Goal: Transaction & Acquisition: Download file/media

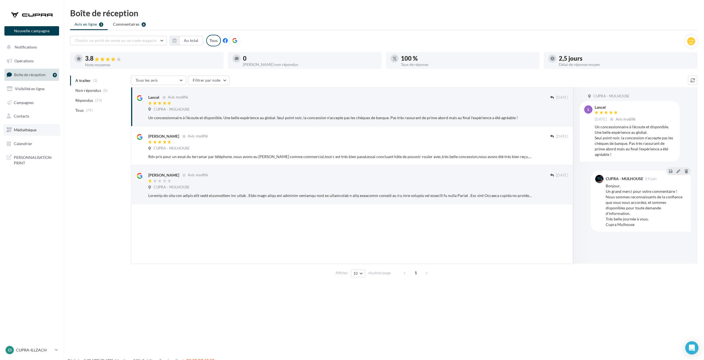
click at [32, 130] on span "Médiathèque" at bounding box center [25, 130] width 23 height 5
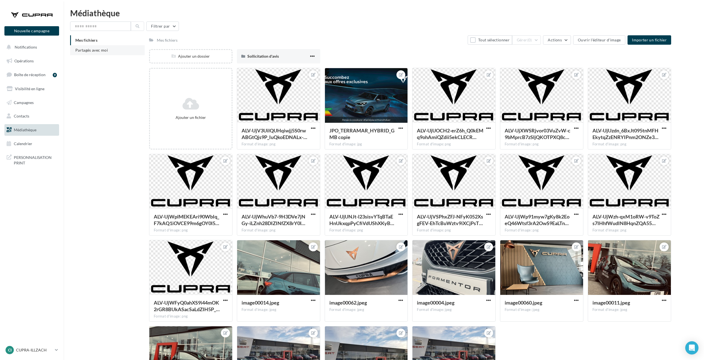
click at [79, 51] on span "Partagés avec moi" at bounding box center [91, 50] width 33 height 5
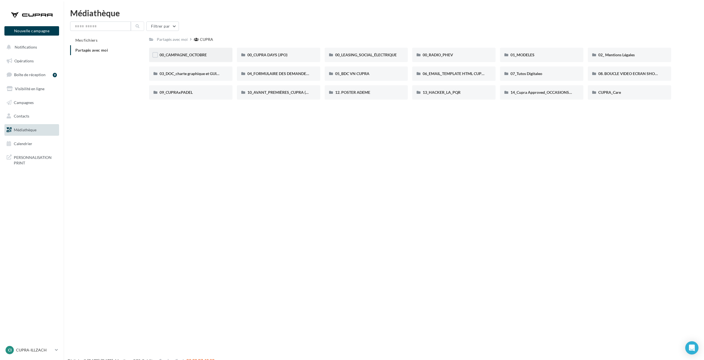
click at [218, 56] on div "00_CAMPAGNE_OCTOBRE" at bounding box center [191, 55] width 62 height 6
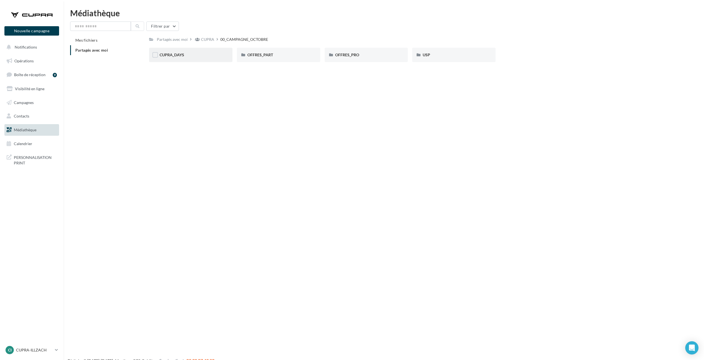
click at [218, 56] on div "CUPRA_DAYS" at bounding box center [191, 55] width 62 height 6
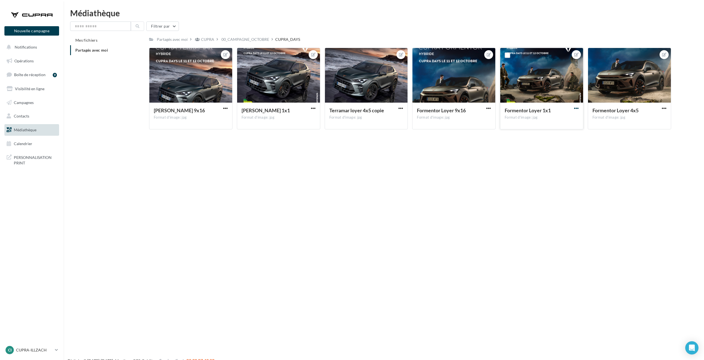
click at [576, 108] on span "button" at bounding box center [576, 108] width 5 height 5
click at [563, 117] on button "Ouvrir l'éditeur d'image" at bounding box center [551, 119] width 58 height 14
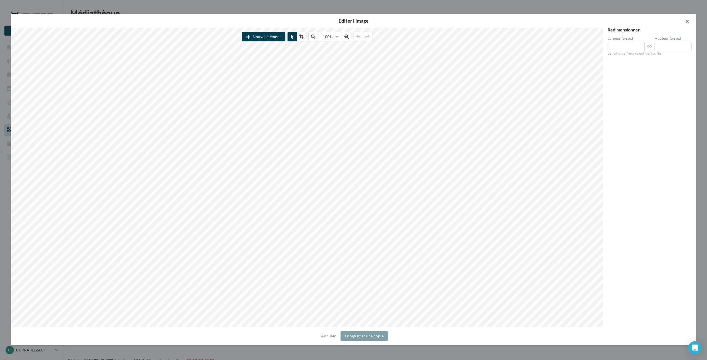
click at [684, 20] on button "button" at bounding box center [685, 22] width 22 height 17
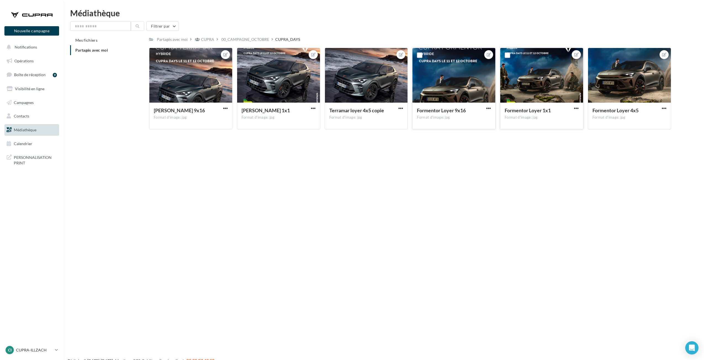
click at [491, 108] on button "button" at bounding box center [488, 109] width 7 height 6
click at [468, 120] on button "Ouvrir l'éditeur d'image" at bounding box center [463, 119] width 58 height 14
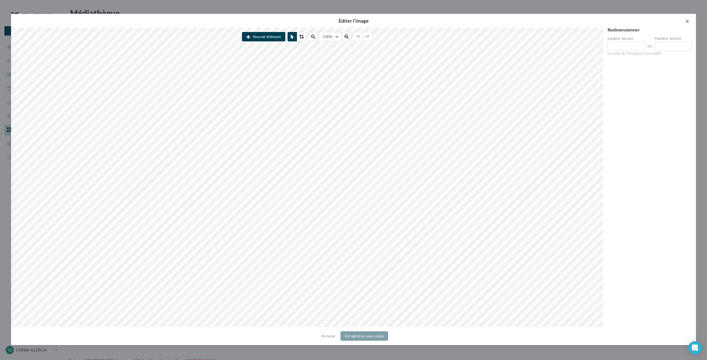
click at [688, 21] on button "button" at bounding box center [685, 22] width 22 height 17
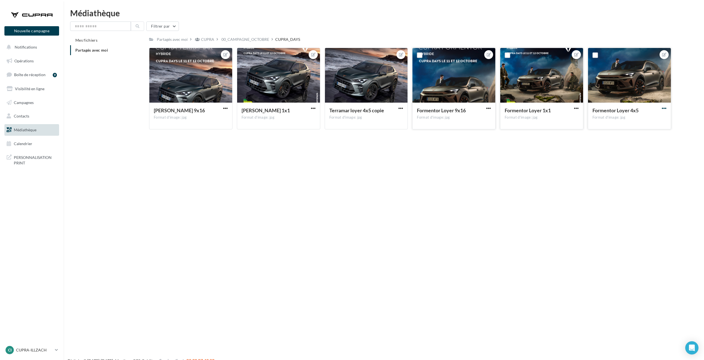
click at [663, 107] on span "button" at bounding box center [664, 108] width 5 height 5
click at [616, 119] on button "Ouvrir l'éditeur d'image" at bounding box center [638, 119] width 58 height 14
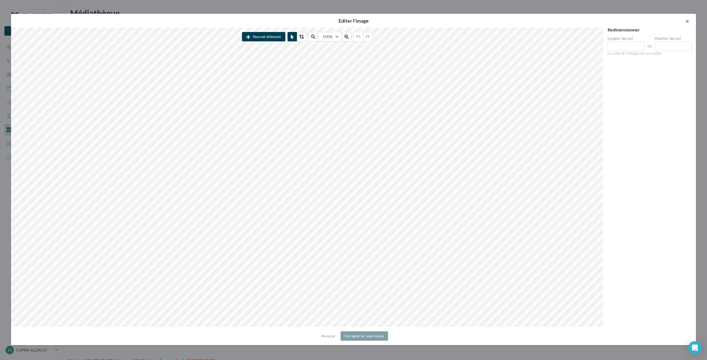
click at [686, 21] on button "button" at bounding box center [685, 22] width 22 height 17
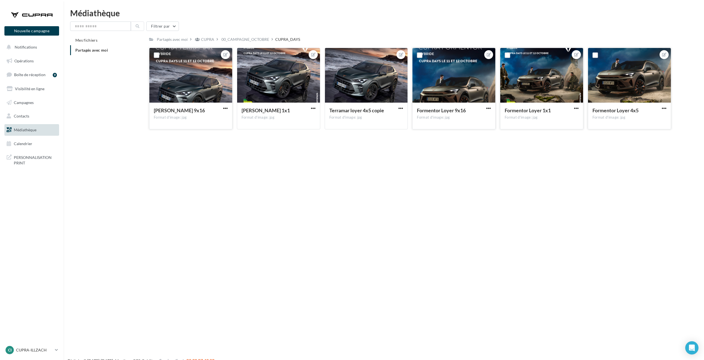
click at [225, 105] on div "Terramar Loyer 9x16 Format d'image: jpg" at bounding box center [190, 116] width 83 height 26
click at [314, 108] on span "button" at bounding box center [313, 108] width 5 height 5
click at [283, 131] on button "Télécharger" at bounding box center [287, 133] width 58 height 14
click at [578, 108] on span "button" at bounding box center [576, 108] width 5 height 5
click at [547, 130] on button "Télécharger" at bounding box center [551, 133] width 58 height 14
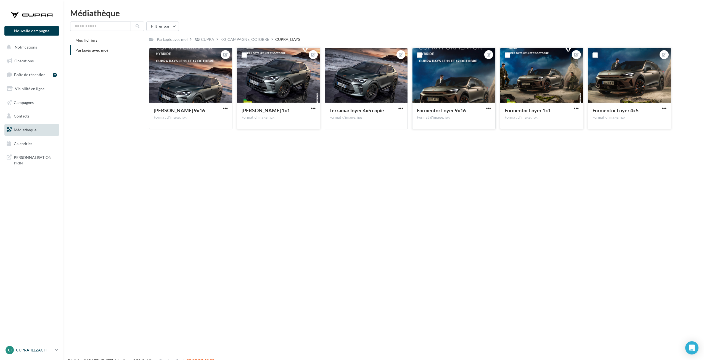
click at [26, 351] on p "CUPRA-ILLZACH" at bounding box center [34, 351] width 37 height 6
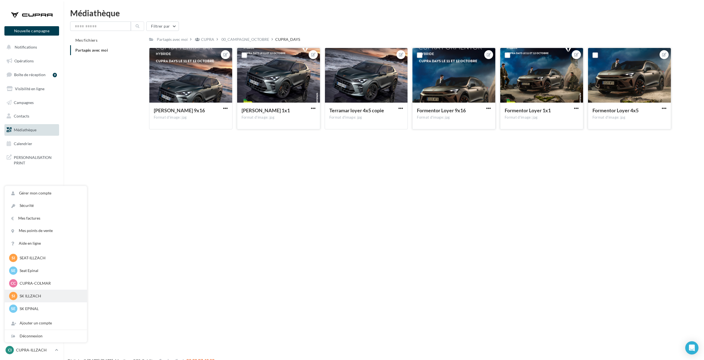
scroll to position [55, 0]
click at [27, 271] on div "SI SK ILLZACH sk-illz-roh" at bounding box center [45, 268] width 73 height 8
